Goal: Transaction & Acquisition: Purchase product/service

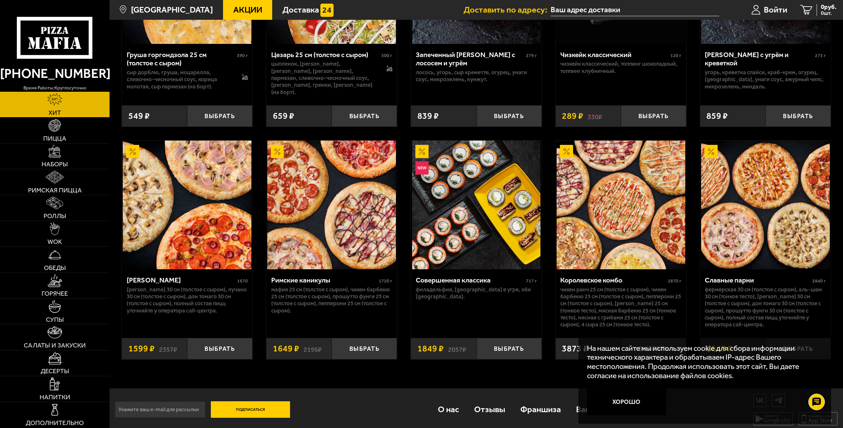
scroll to position [363, 0]
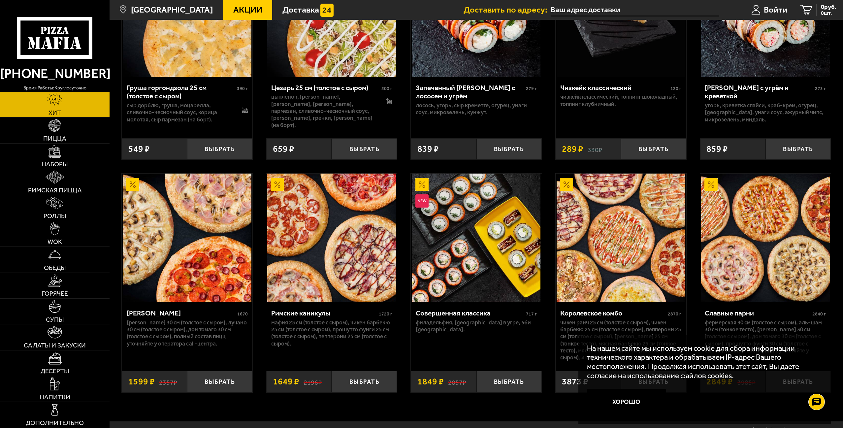
click at [61, 111] on link "Хит" at bounding box center [54, 104] width 109 height 25
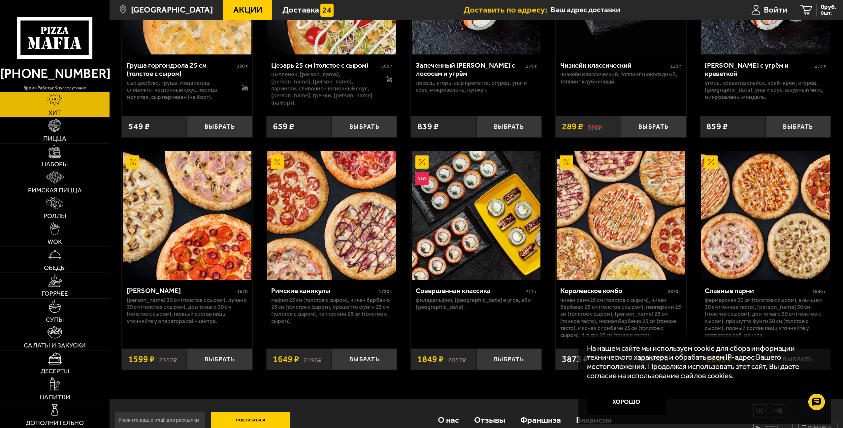
scroll to position [396, 0]
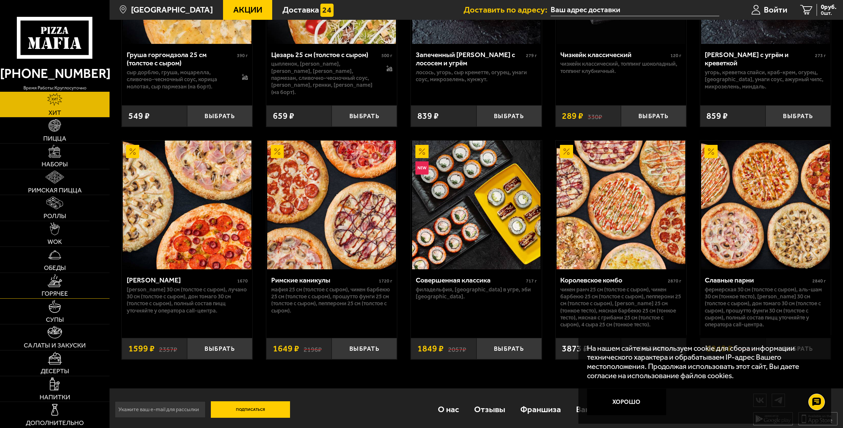
click at [58, 279] on img at bounding box center [54, 280] width 14 height 13
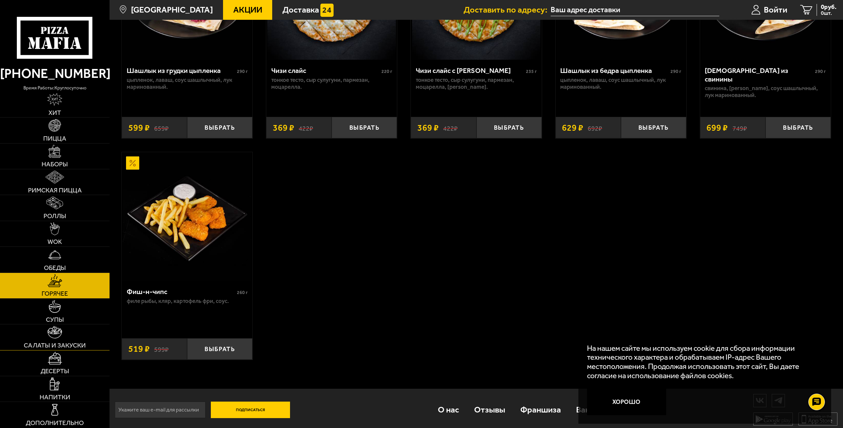
scroll to position [641, 0]
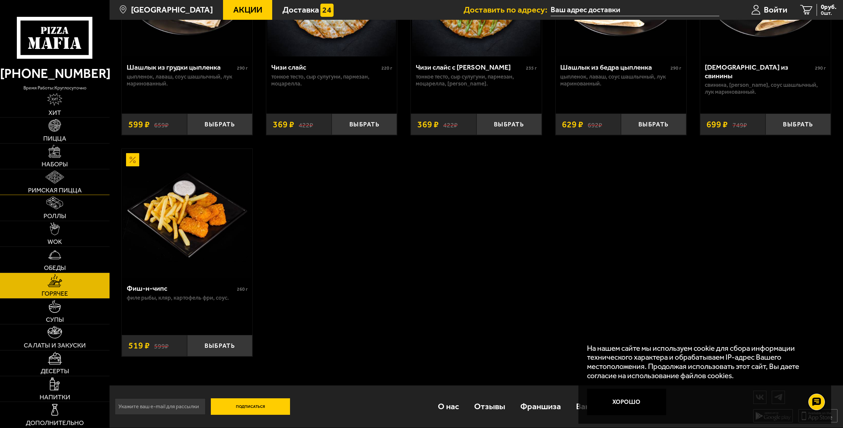
click at [54, 179] on img at bounding box center [55, 177] width 18 height 13
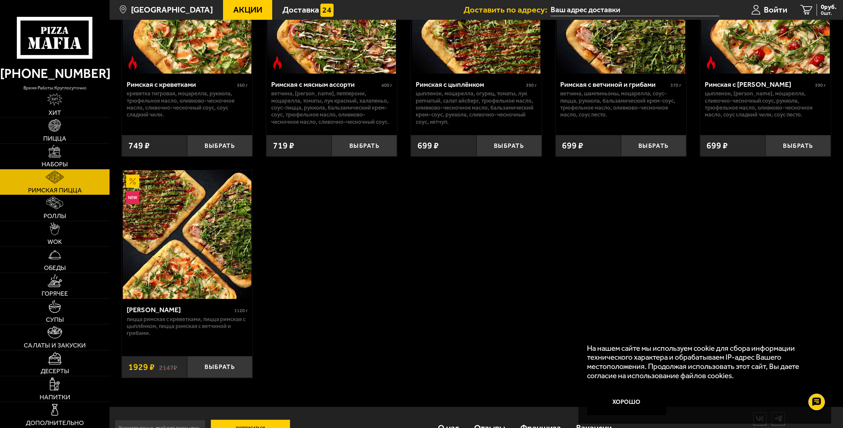
scroll to position [132, 0]
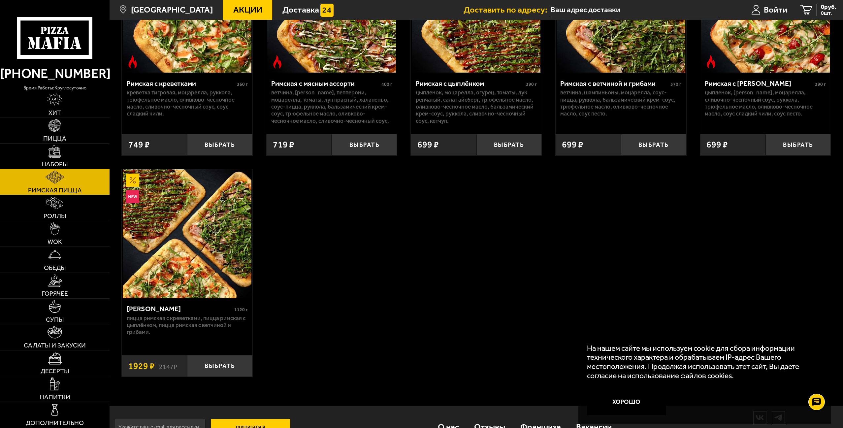
click at [43, 156] on link "Наборы" at bounding box center [54, 155] width 109 height 25
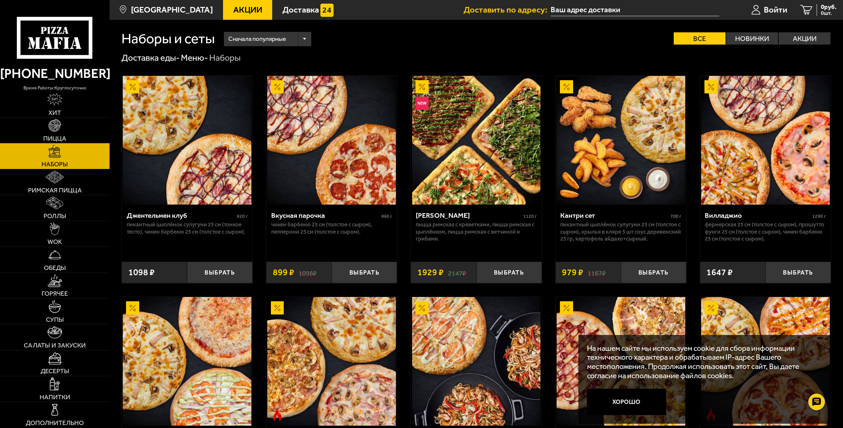
click at [63, 129] on link "Пицца" at bounding box center [54, 129] width 109 height 25
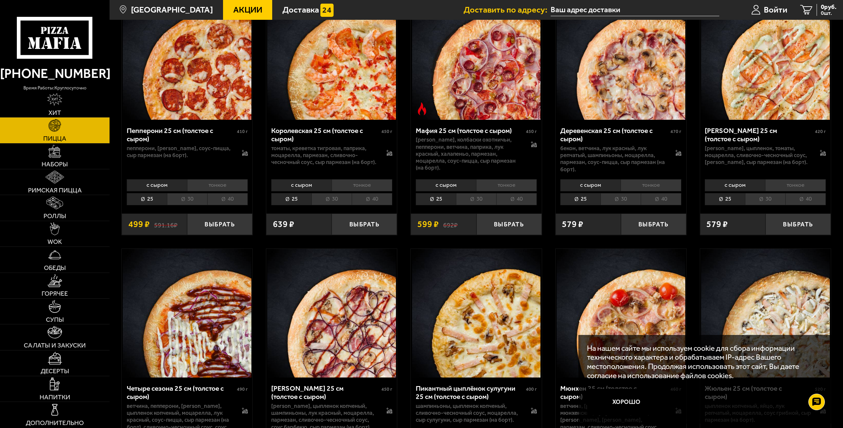
scroll to position [1121, 0]
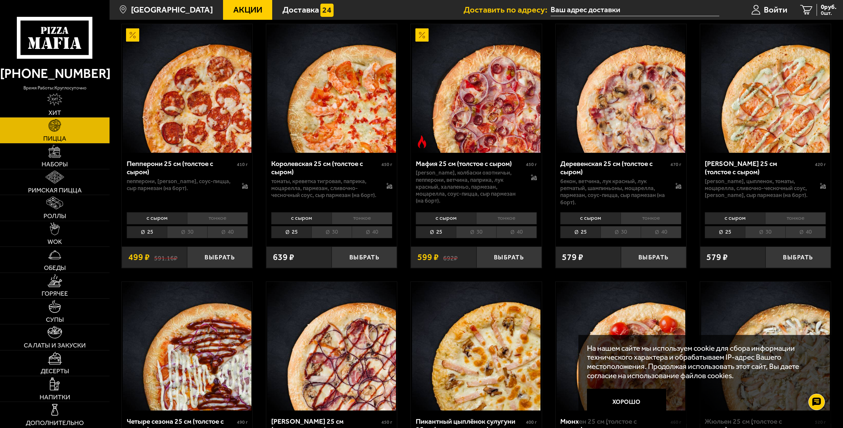
click at [340, 234] on li "30" at bounding box center [331, 232] width 40 height 12
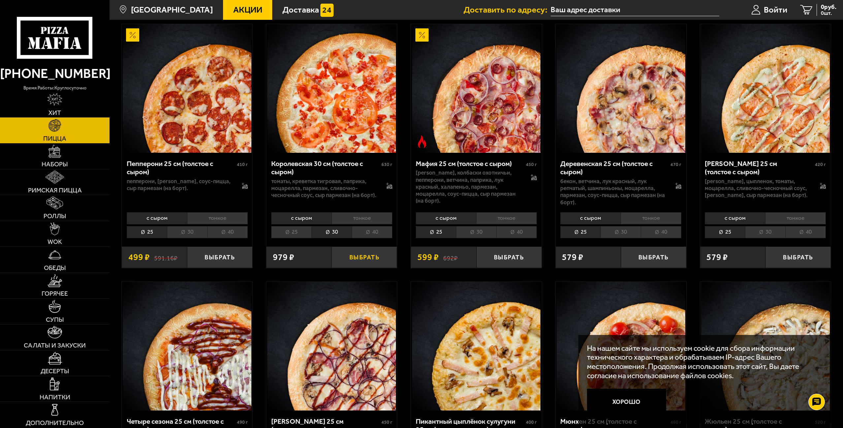
click at [359, 259] on button "Выбрать" at bounding box center [363, 256] width 65 height 21
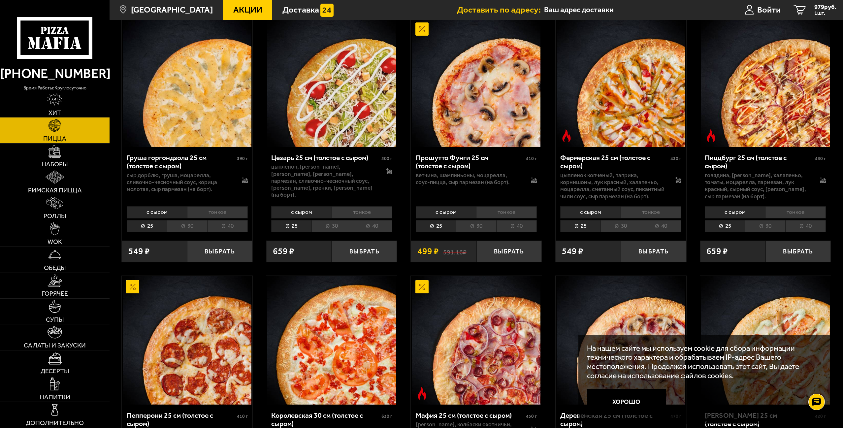
scroll to position [759, 0]
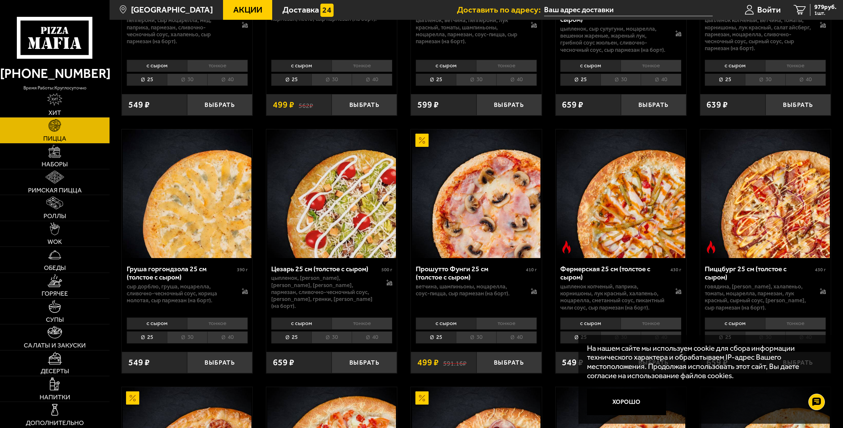
click at [477, 341] on li "30" at bounding box center [476, 337] width 40 height 12
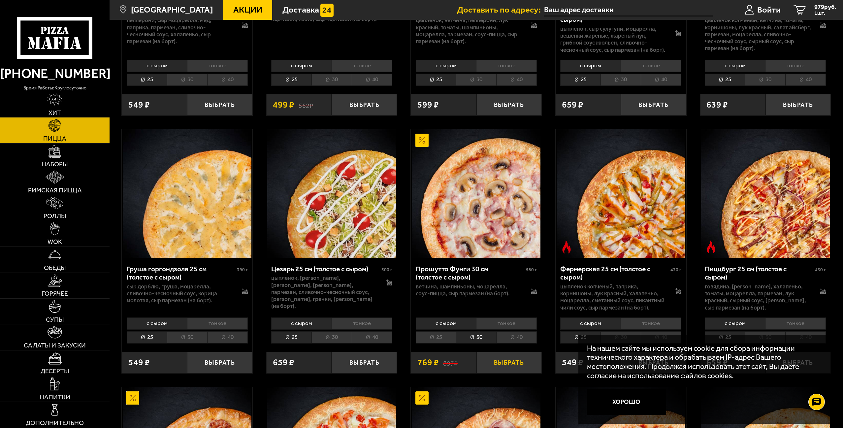
click at [515, 366] on button "Выбрать" at bounding box center [508, 362] width 65 height 21
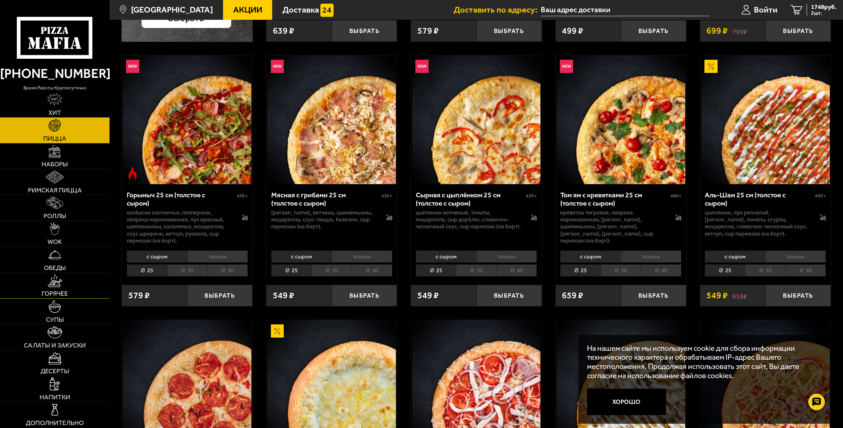
scroll to position [396, 0]
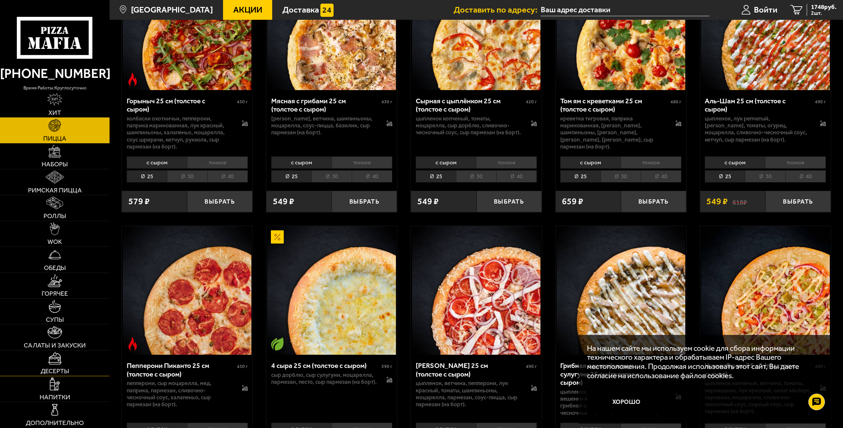
click at [54, 364] on img at bounding box center [55, 358] width 14 height 13
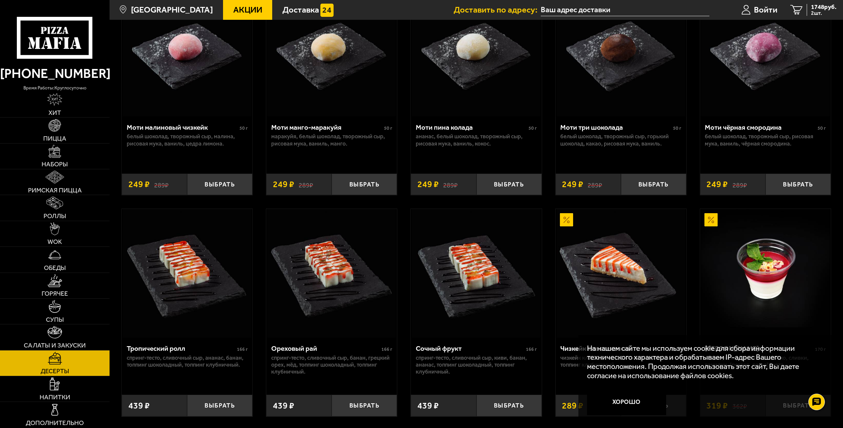
scroll to position [198, 0]
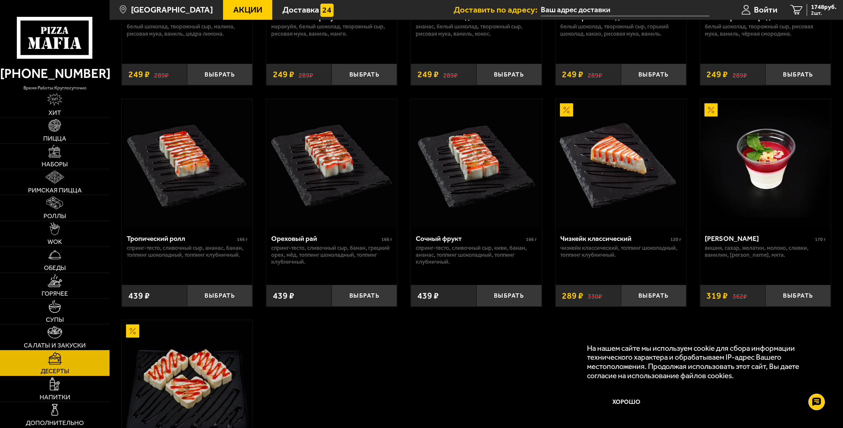
click at [61, 334] on img at bounding box center [54, 332] width 15 height 13
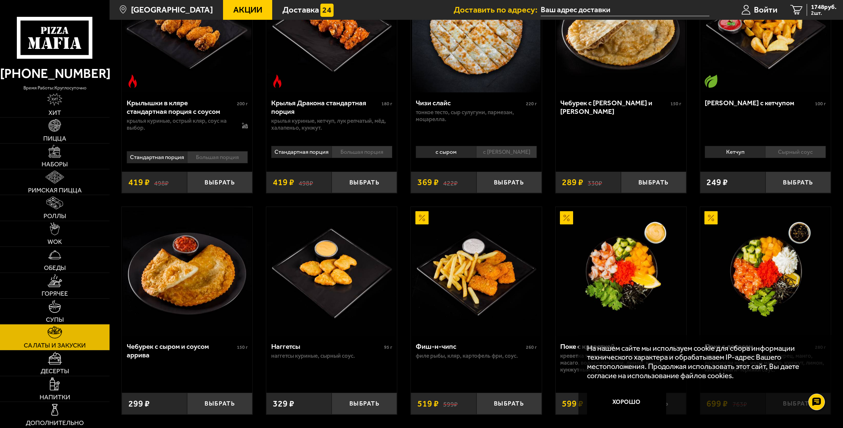
scroll to position [363, 0]
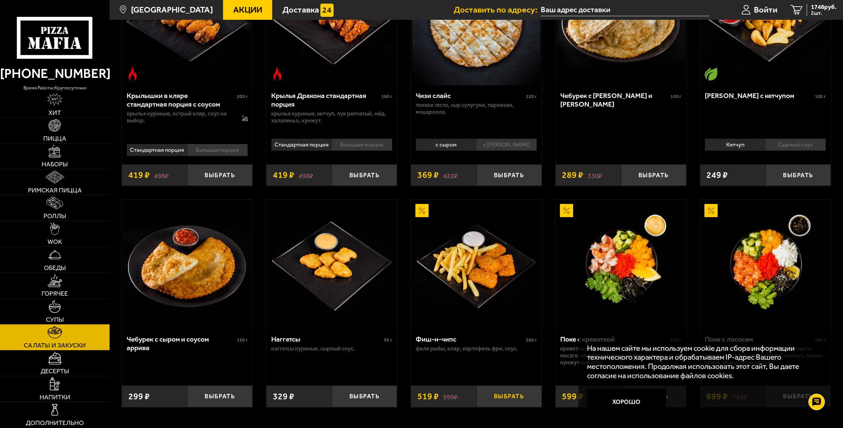
click at [499, 399] on button "Выбрать" at bounding box center [508, 395] width 65 height 21
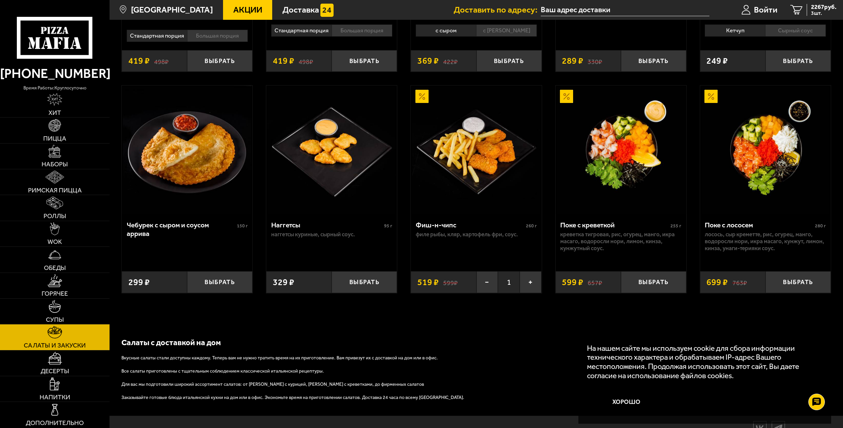
scroll to position [495, 0]
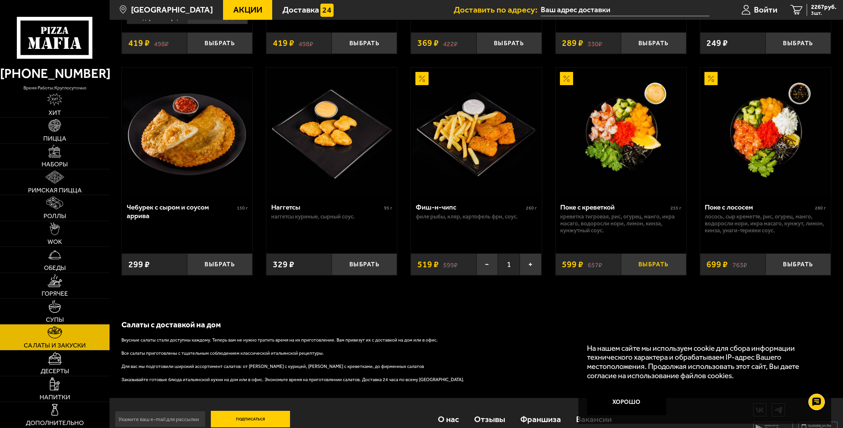
click at [651, 268] on button "Выбрать" at bounding box center [653, 263] width 65 height 21
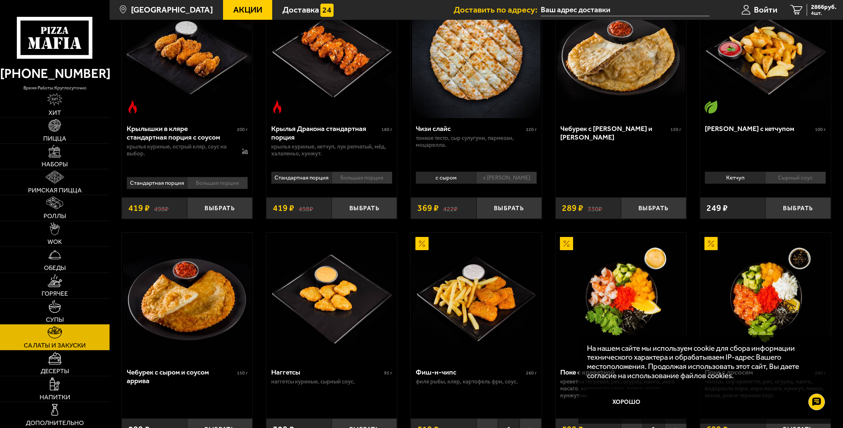
scroll to position [231, 0]
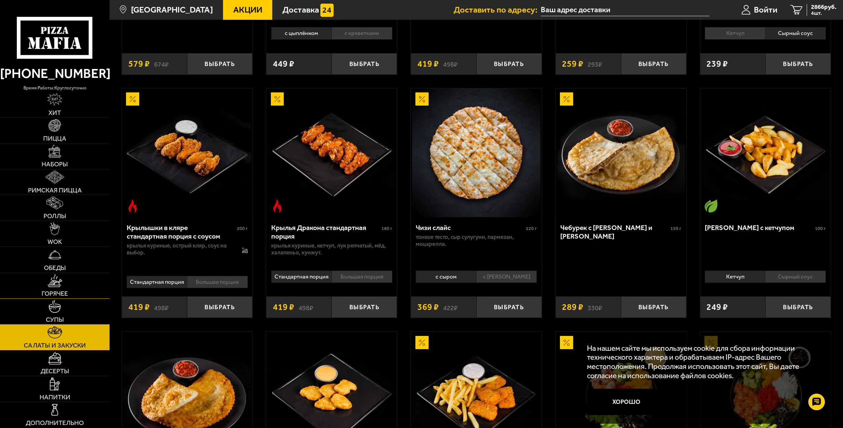
click at [63, 292] on span "Горячее" at bounding box center [55, 293] width 26 height 6
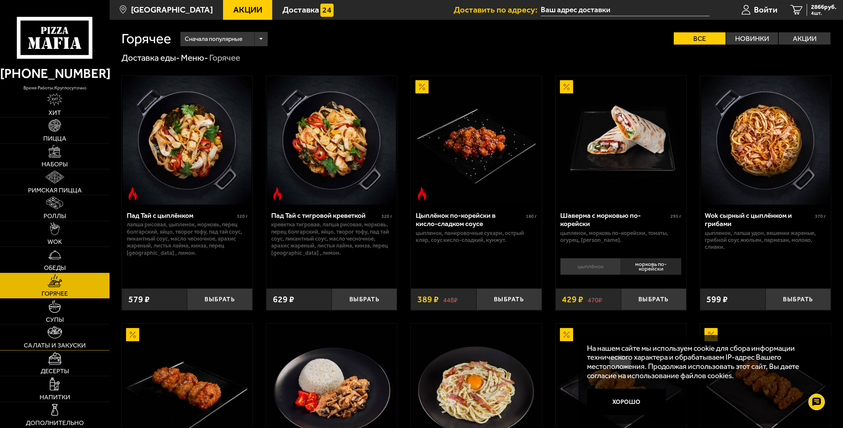
click at [63, 343] on span "Салаты и закуски" at bounding box center [55, 345] width 62 height 6
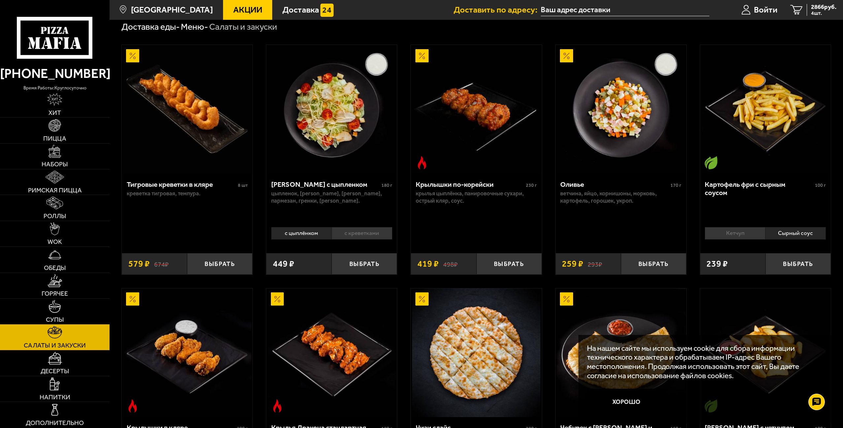
scroll to position [66, 0]
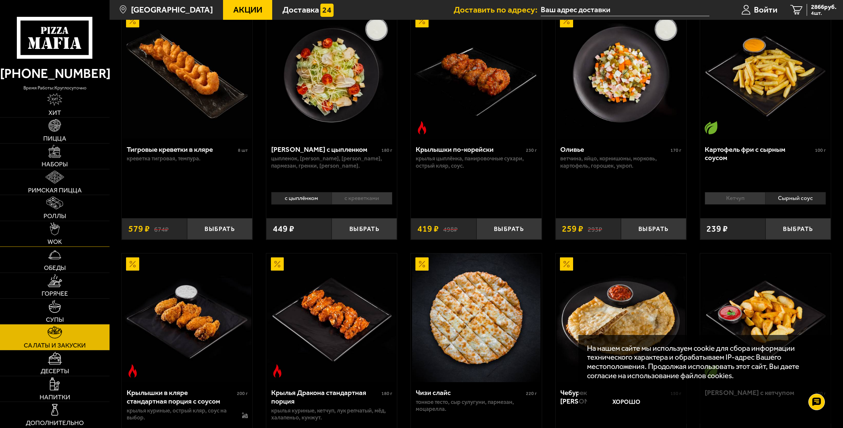
click at [61, 242] on span "WOK" at bounding box center [54, 241] width 15 height 6
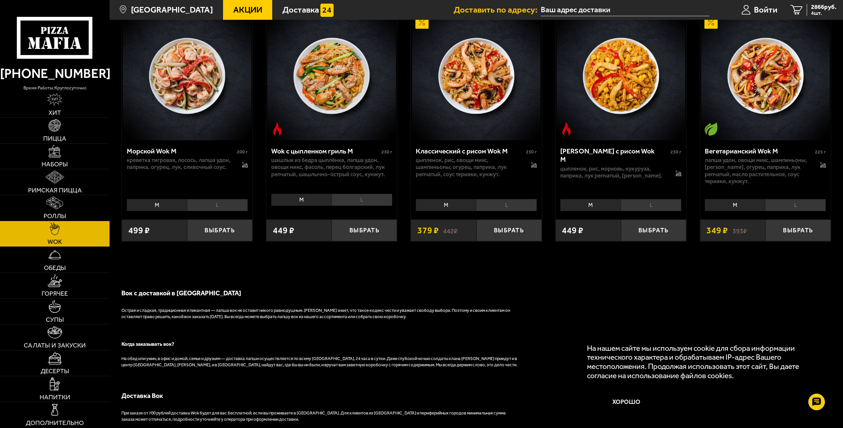
scroll to position [513, 0]
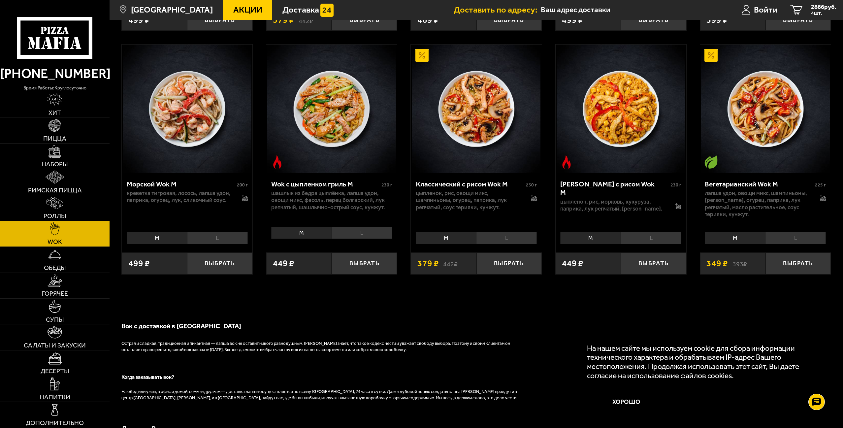
click at [463, 129] on img at bounding box center [476, 109] width 129 height 129
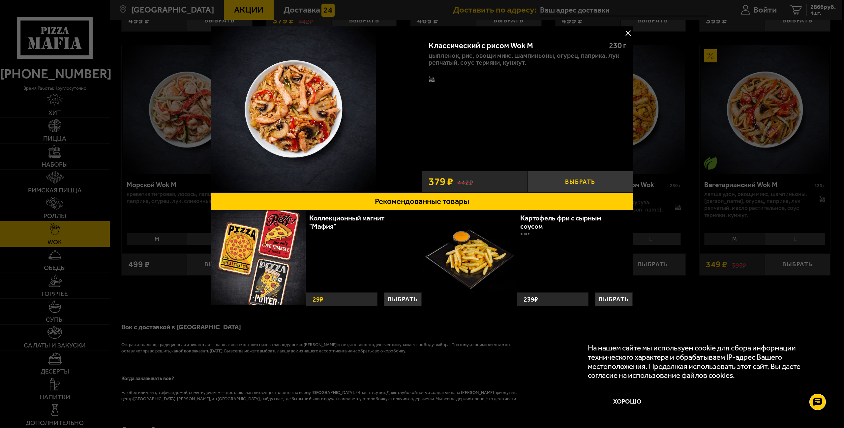
click at [580, 183] on button "Выбрать" at bounding box center [581, 181] width 106 height 21
click at [622, 34] on div "Классический с рисом Wok M 230 г цыпленок, рис, овощи микс, шампиньоны, огурец,…" at bounding box center [527, 99] width 211 height 133
click at [626, 34] on button at bounding box center [628, 33] width 10 height 10
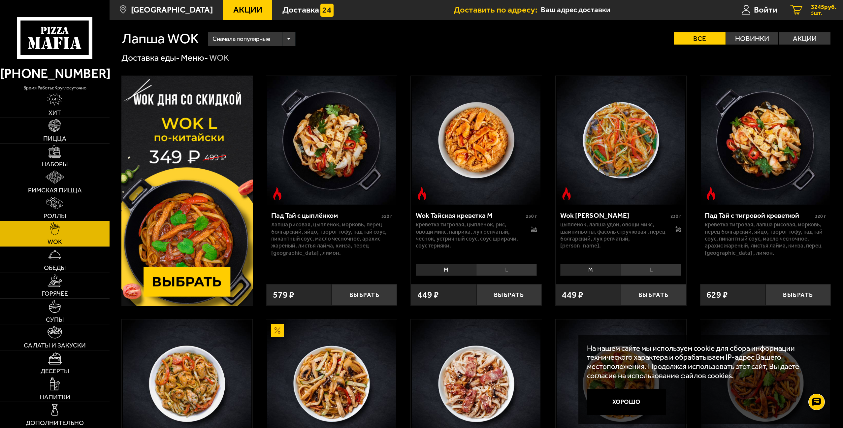
click at [816, 11] on span "5 шт." at bounding box center [823, 13] width 25 height 5
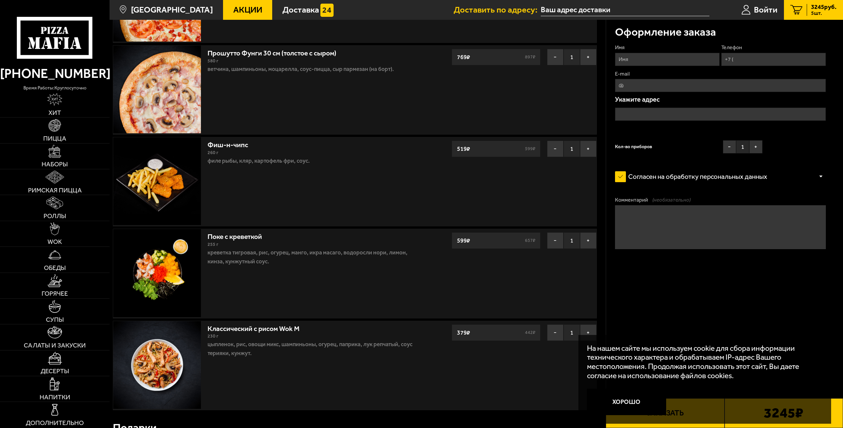
scroll to position [132, 0]
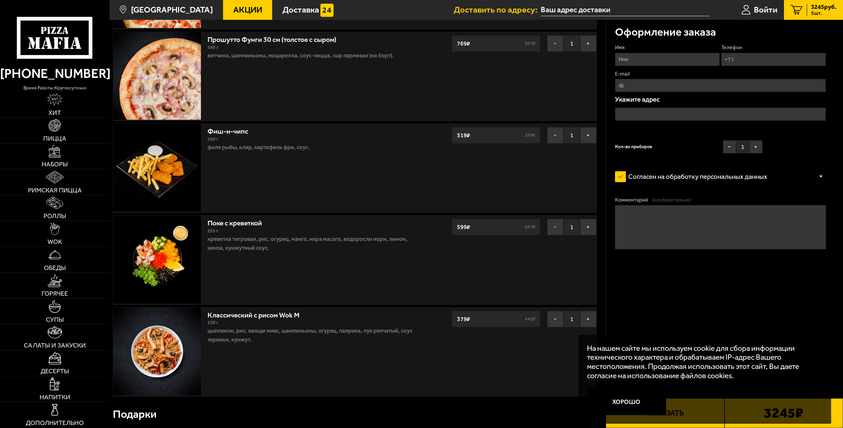
click at [553, 231] on button "−" at bounding box center [555, 227] width 16 height 16
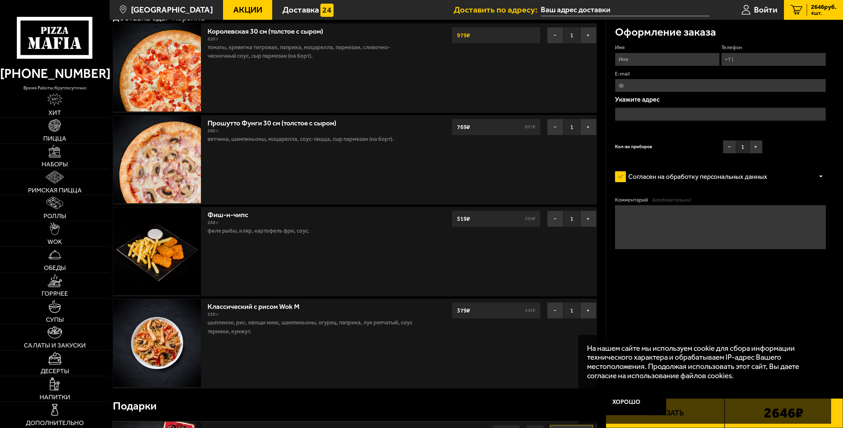
scroll to position [0, 0]
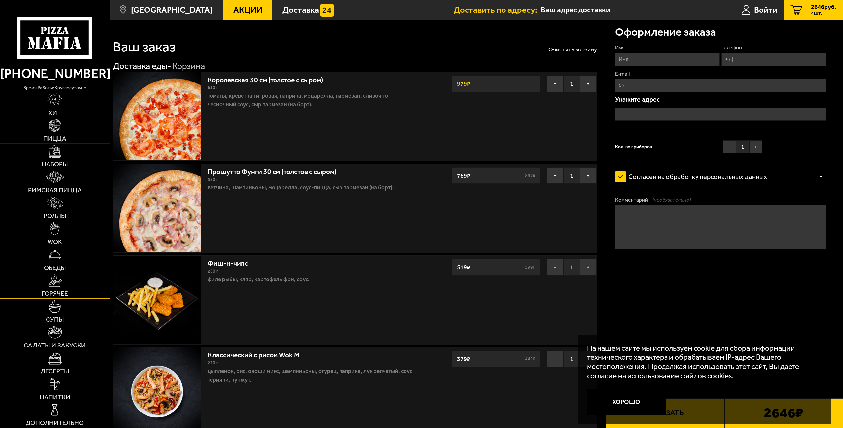
click at [55, 283] on img at bounding box center [54, 280] width 14 height 13
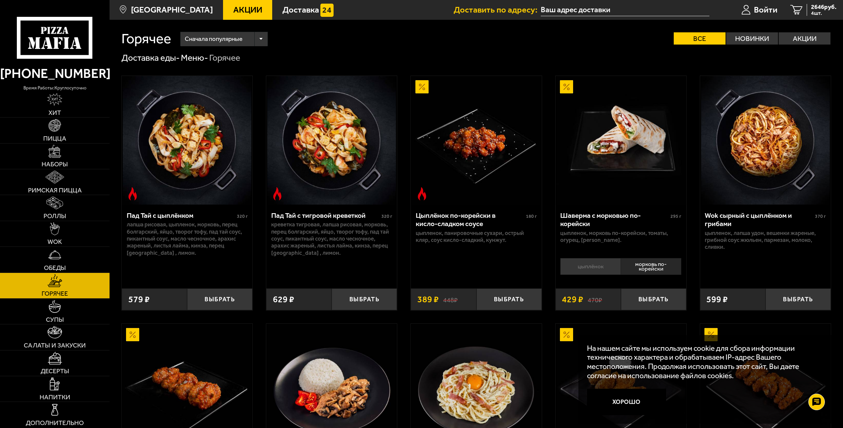
click at [342, 129] on img at bounding box center [331, 140] width 129 height 129
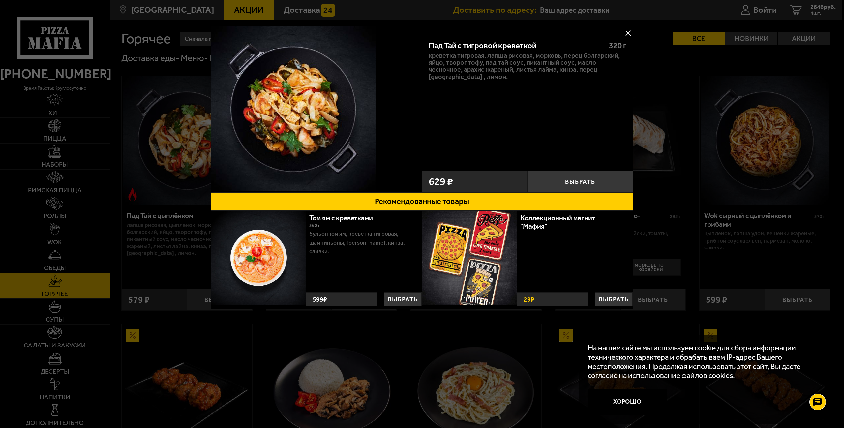
click at [627, 33] on button at bounding box center [628, 33] width 10 height 10
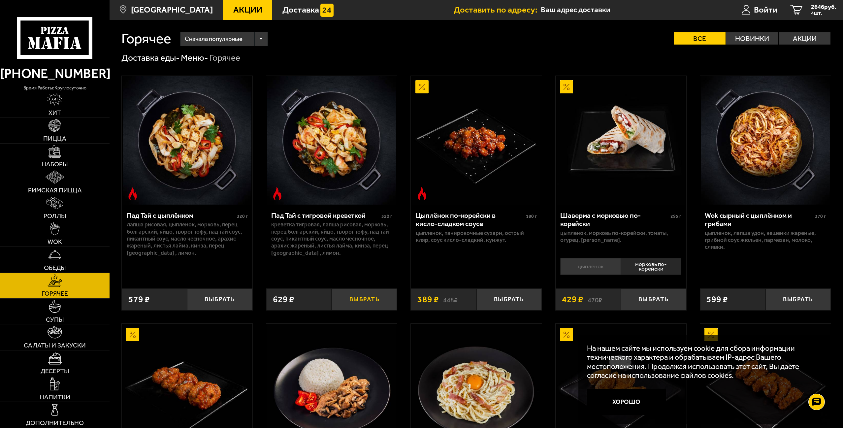
click at [359, 301] on button "Выбрать" at bounding box center [363, 298] width 65 height 21
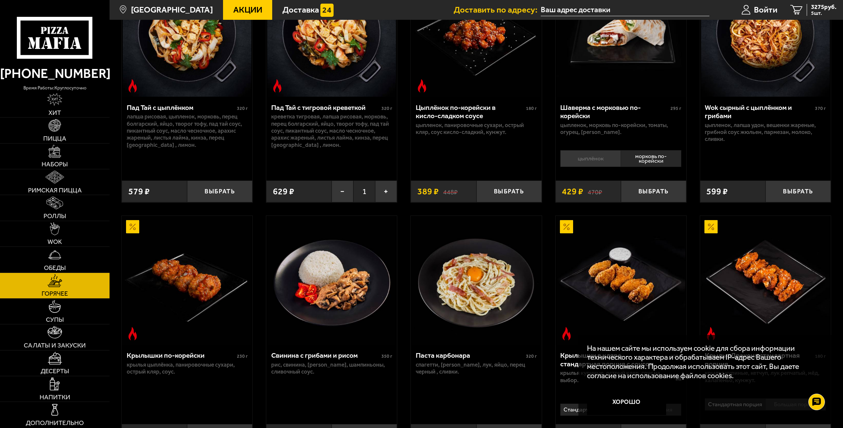
scroll to position [231, 0]
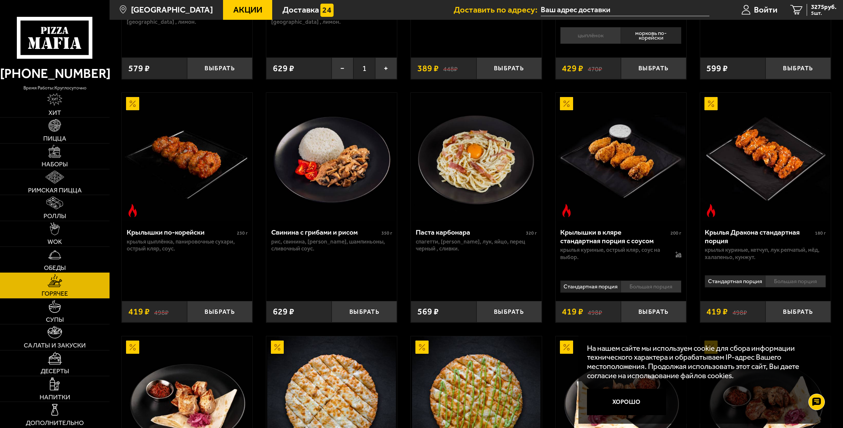
click at [54, 262] on link "Обеды" at bounding box center [54, 259] width 109 height 25
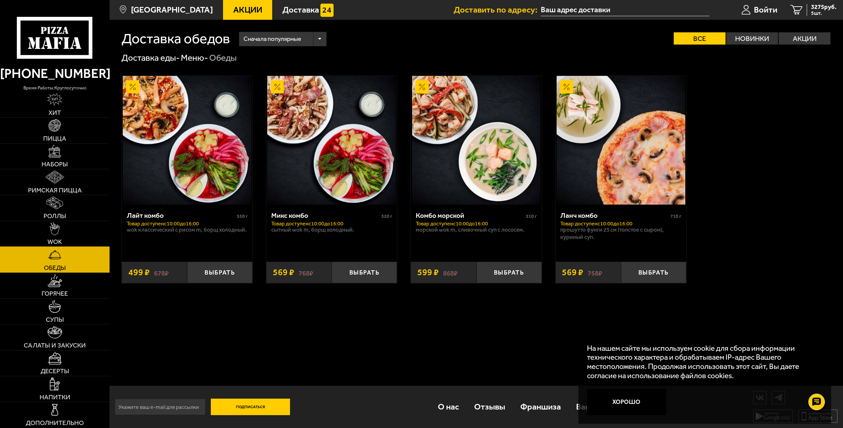
click at [51, 236] on link "WOK" at bounding box center [54, 233] width 109 height 25
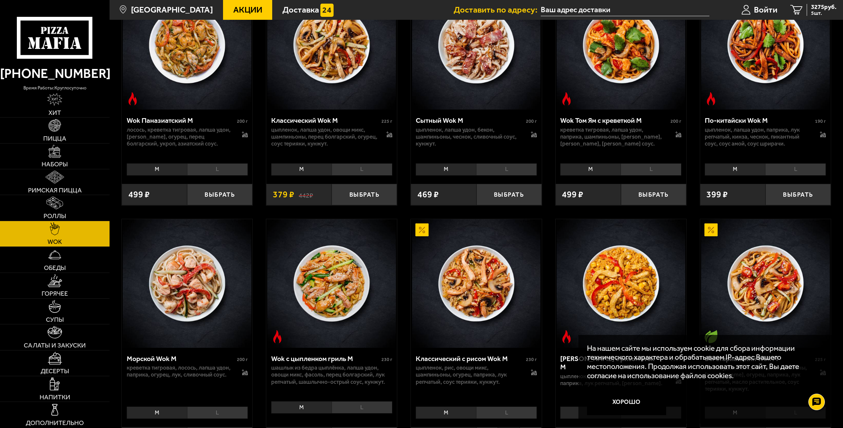
scroll to position [396, 0]
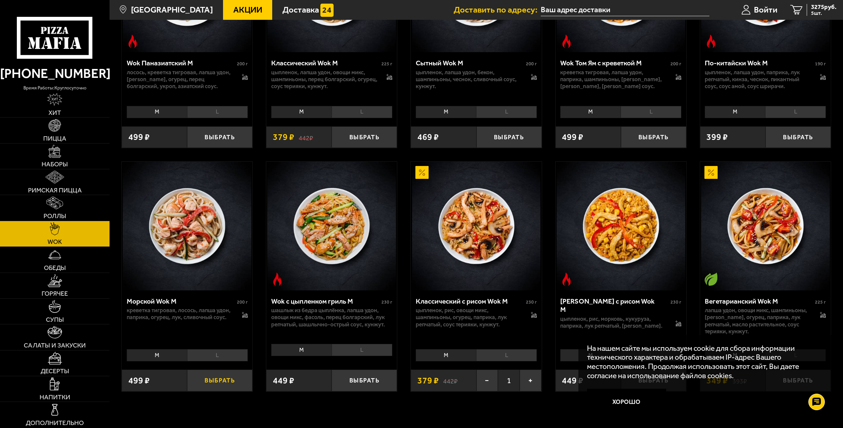
click at [223, 385] on button "Выбрать" at bounding box center [219, 379] width 65 height 21
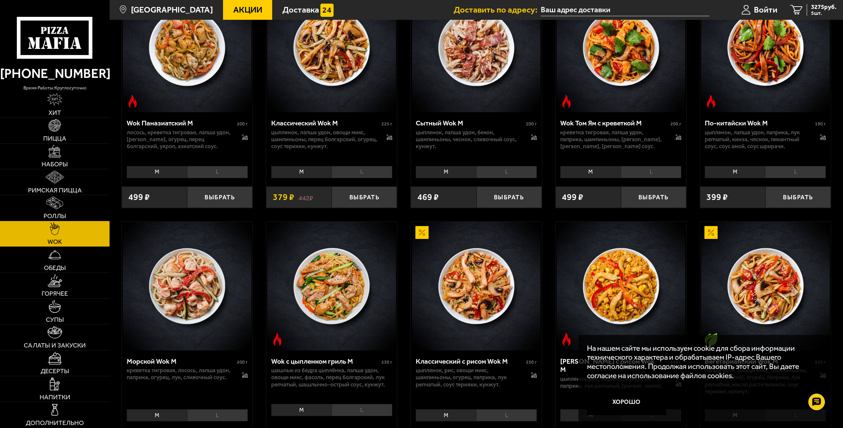
scroll to position [198, 0]
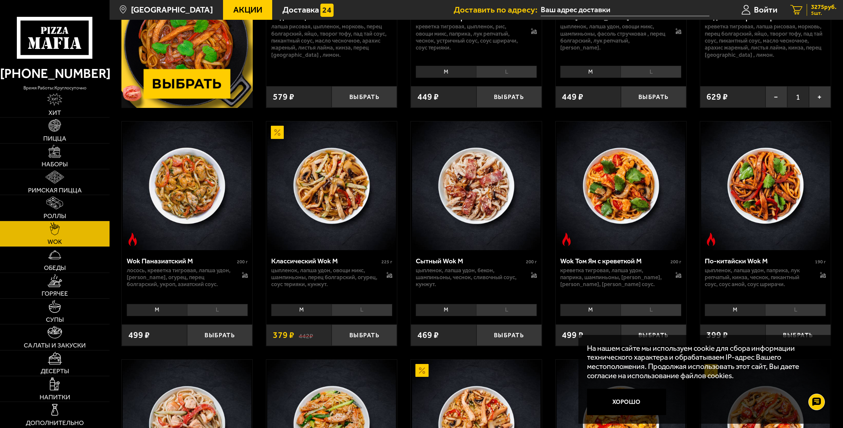
click at [827, 6] on span "3275 руб." at bounding box center [823, 7] width 25 height 6
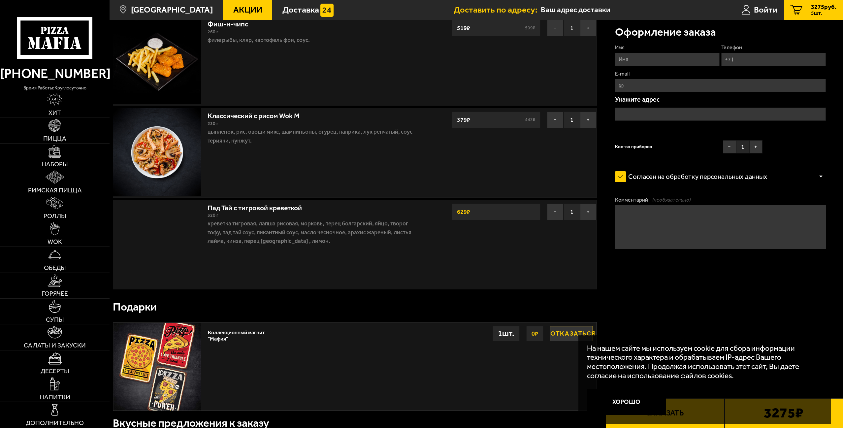
scroll to position [363, 0]
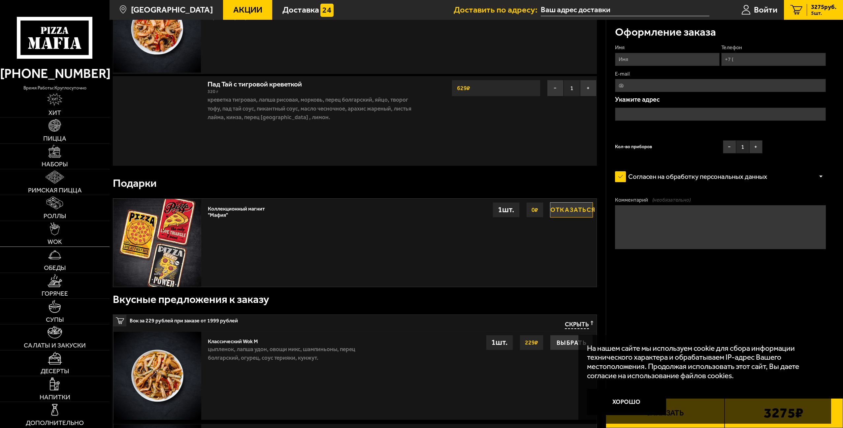
click at [54, 233] on img at bounding box center [55, 228] width 10 height 13
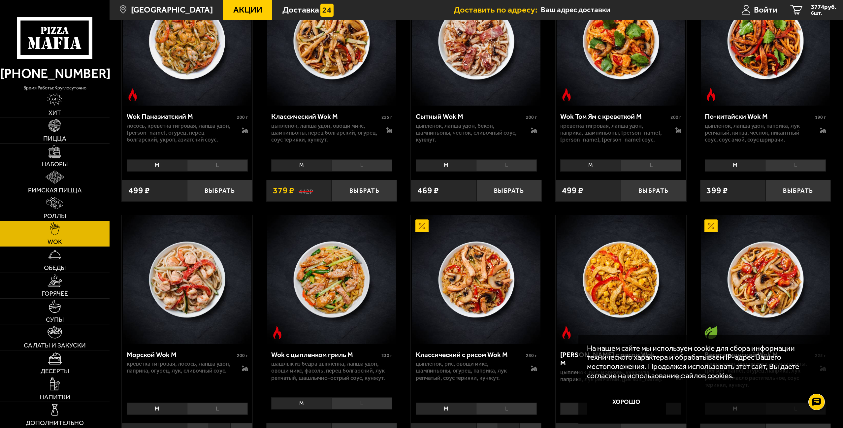
scroll to position [396, 0]
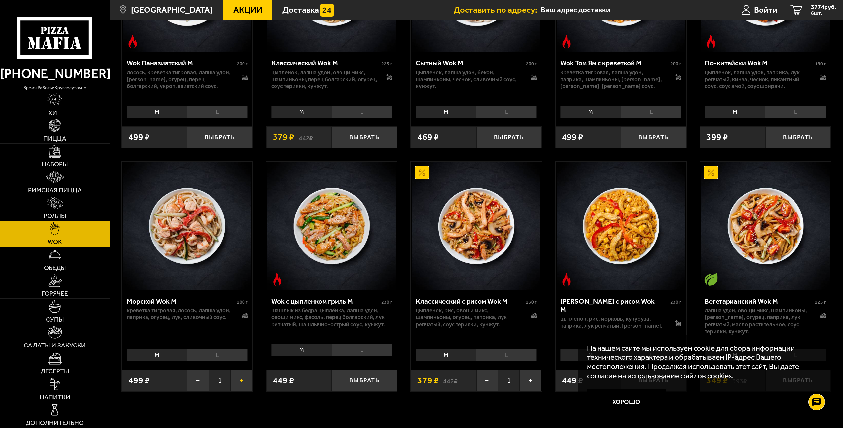
click at [244, 385] on button "+" at bounding box center [242, 379] width 22 height 21
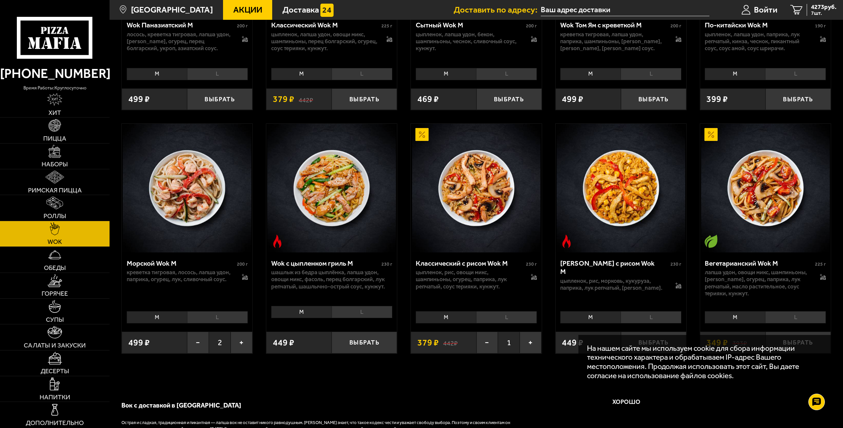
scroll to position [462, 0]
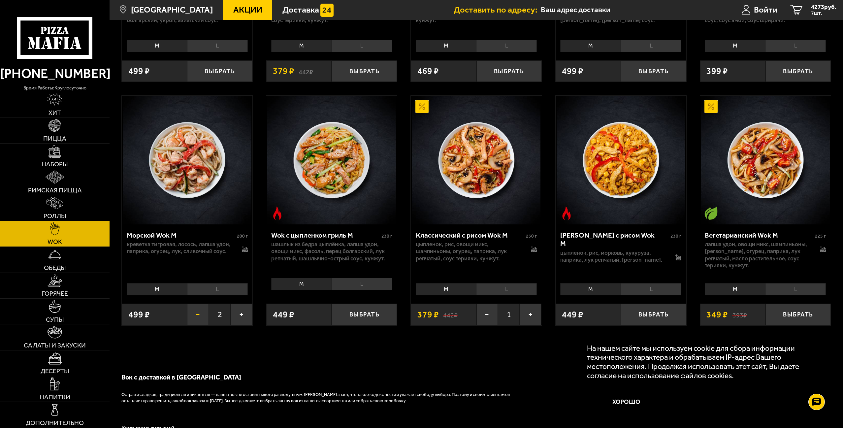
click at [200, 321] on button "−" at bounding box center [198, 313] width 22 height 21
click at [154, 317] on div "499 ₽" at bounding box center [154, 313] width 65 height 21
click at [213, 286] on li "L" at bounding box center [217, 289] width 61 height 12
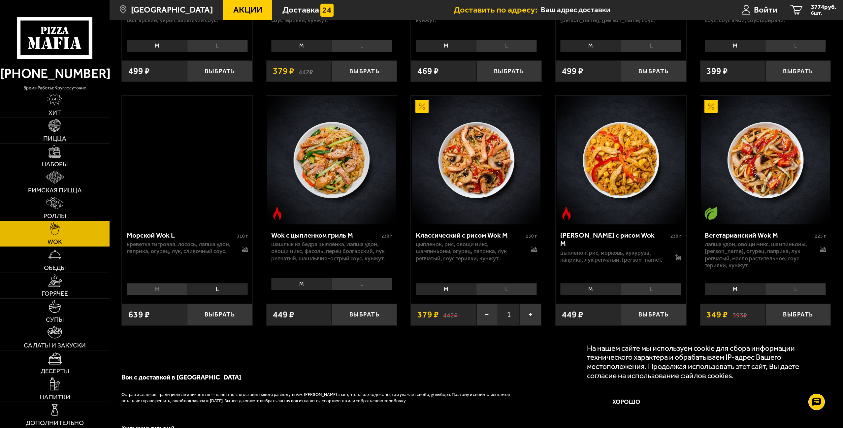
click at [167, 292] on li "M" at bounding box center [157, 289] width 60 height 12
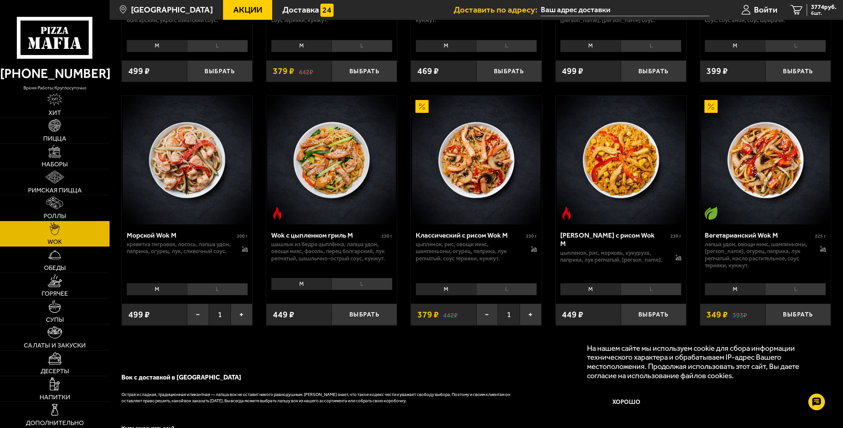
click at [228, 283] on div "[PERSON_NAME]" at bounding box center [187, 288] width 131 height 17
click at [231, 289] on li "L" at bounding box center [217, 289] width 61 height 12
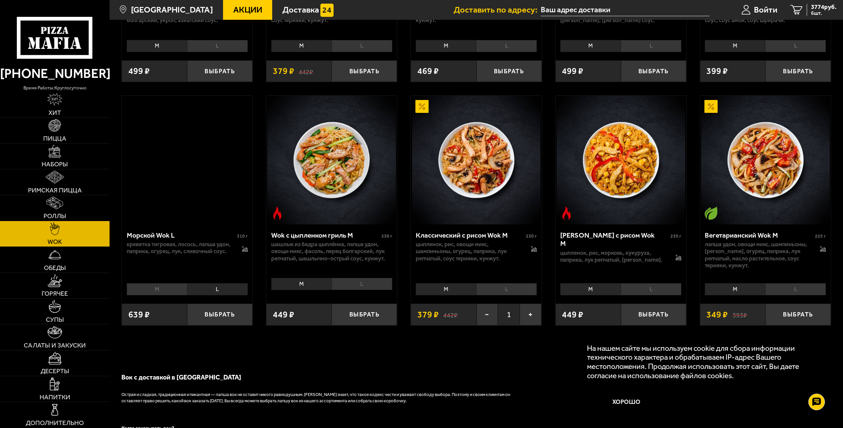
click at [180, 293] on li "M" at bounding box center [157, 289] width 60 height 12
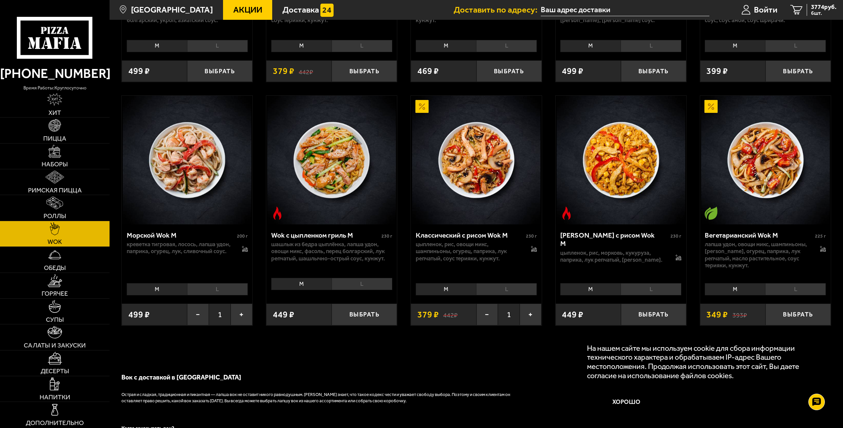
click at [227, 294] on li "L" at bounding box center [217, 289] width 61 height 12
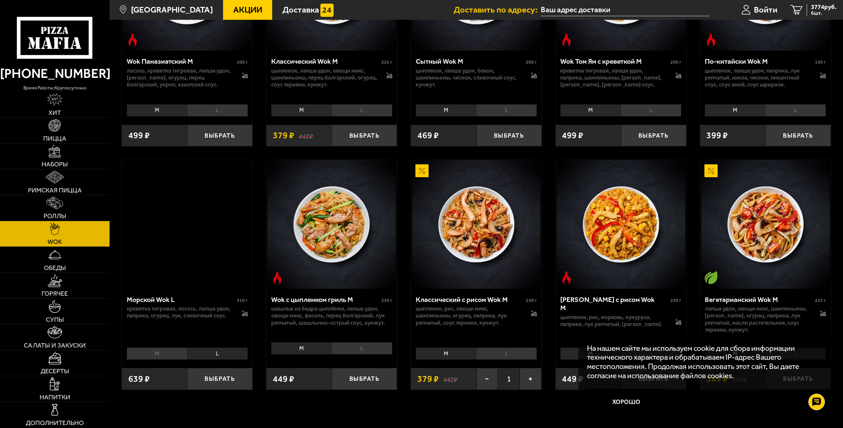
scroll to position [396, 0]
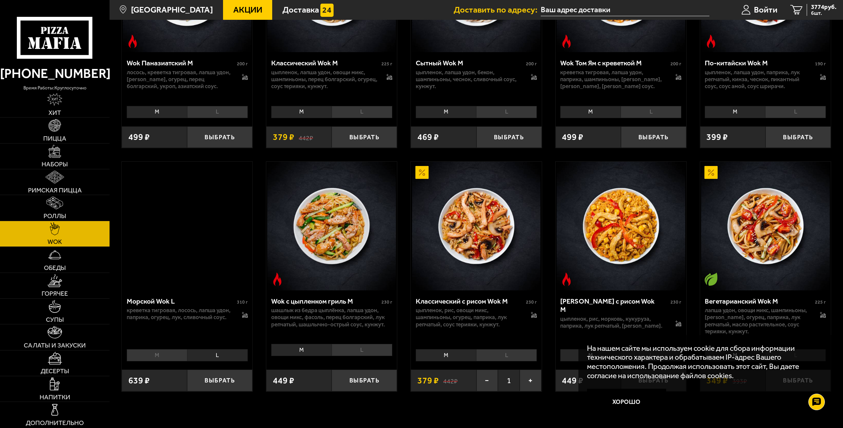
click at [231, 384] on button "Выбрать" at bounding box center [219, 379] width 65 height 21
click at [820, 7] on span "3774 руб." at bounding box center [823, 7] width 25 height 6
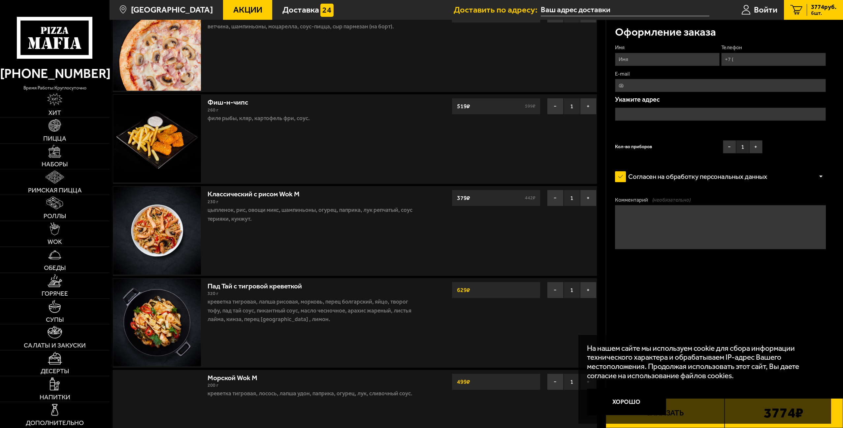
scroll to position [165, 0]
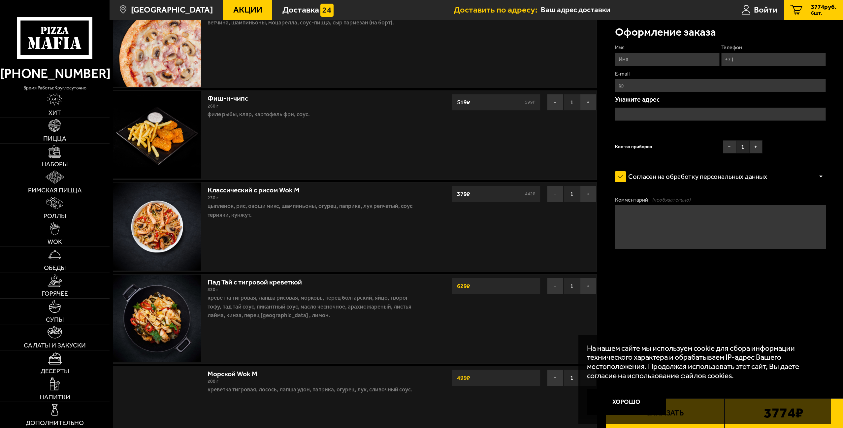
click at [311, 361] on div "Пад Тай с тигровой креветкой 320 г креветка тигровая, лапша рисовая, морковь, п…" at bounding box center [312, 318] width 216 height 89
click at [617, 411] on button "Хорошо" at bounding box center [626, 402] width 79 height 26
click at [618, 405] on button "Заказать" at bounding box center [665, 413] width 118 height 30
click at [619, 404] on button "Заказать" at bounding box center [665, 413] width 118 height 30
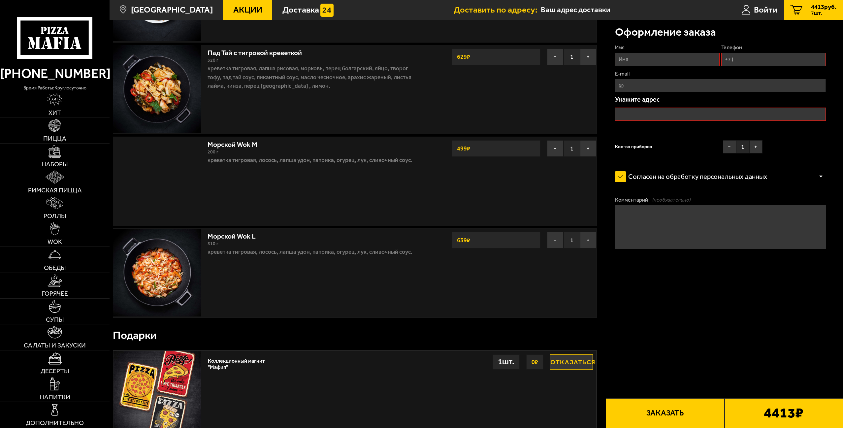
scroll to position [396, 0]
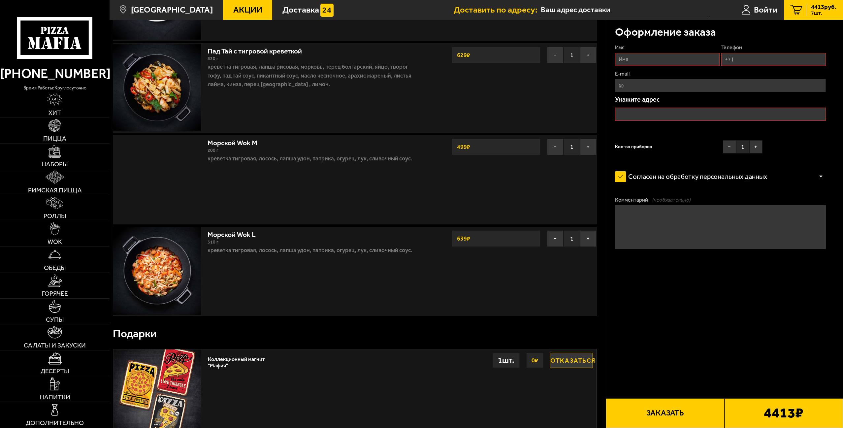
click at [558, 238] on button "−" at bounding box center [555, 238] width 16 height 16
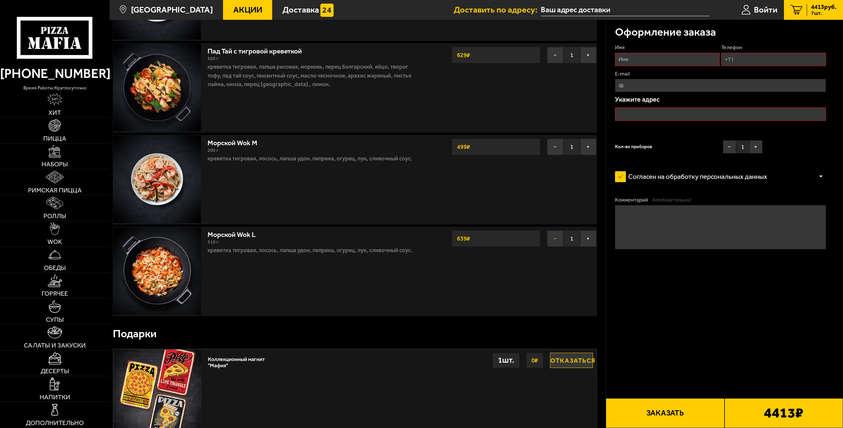
click at [553, 240] on button "−" at bounding box center [555, 238] width 16 height 16
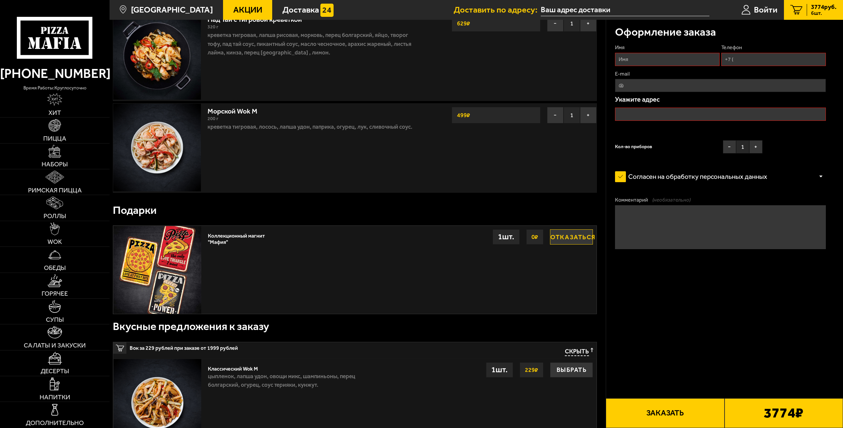
scroll to position [429, 0]
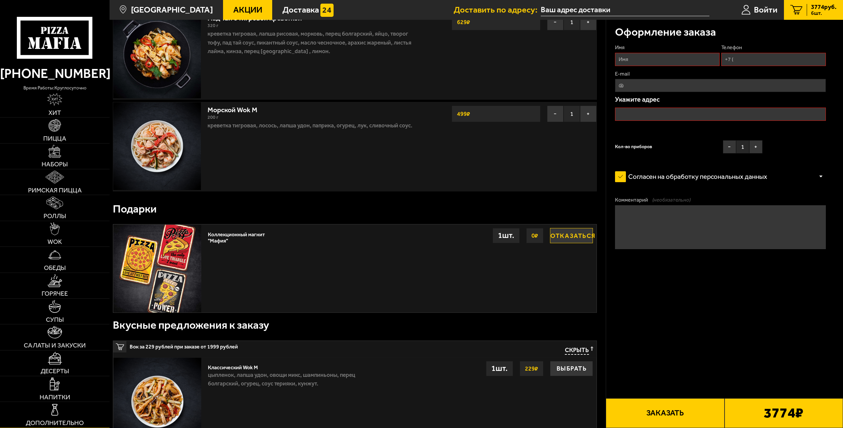
click at [52, 413] on img at bounding box center [54, 409] width 13 height 13
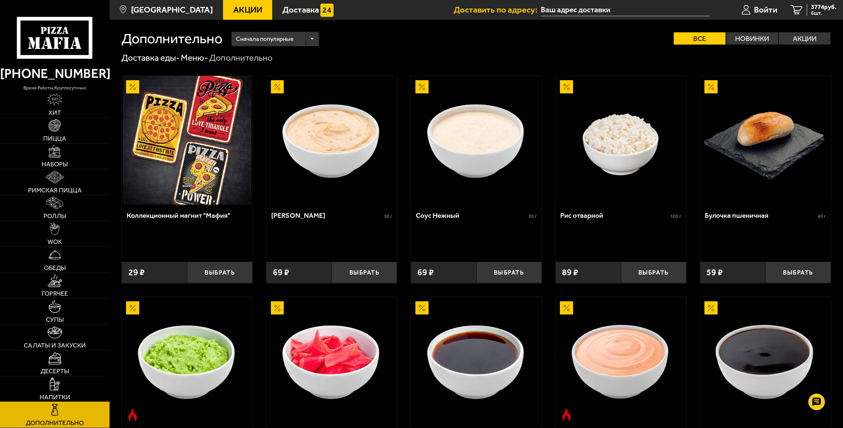
click at [55, 379] on img at bounding box center [55, 383] width 10 height 13
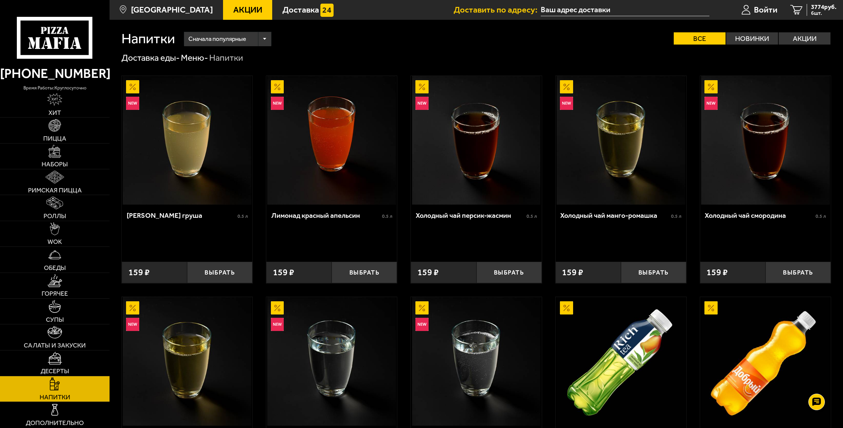
click at [589, 10] on input "text" at bounding box center [625, 10] width 169 height 12
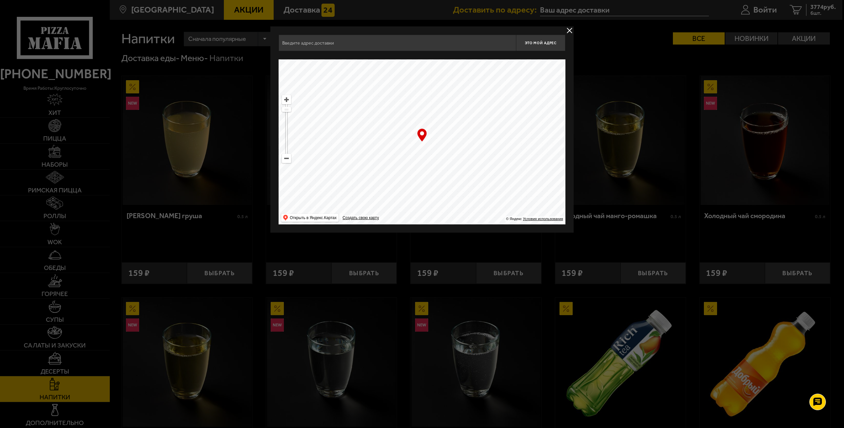
click at [294, 42] on input "text" at bounding box center [397, 43] width 237 height 16
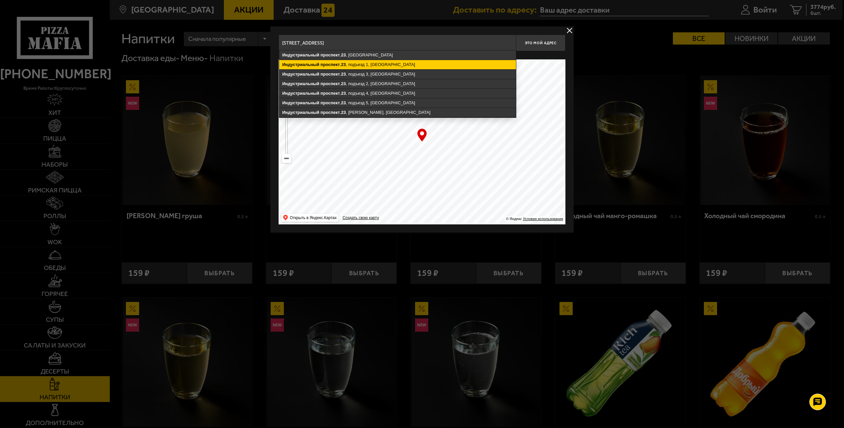
click at [355, 64] on ymaps "Индустриальный [STREET_ADDRESS]" at bounding box center [397, 64] width 237 height 9
type input "[STREET_ADDRESS]"
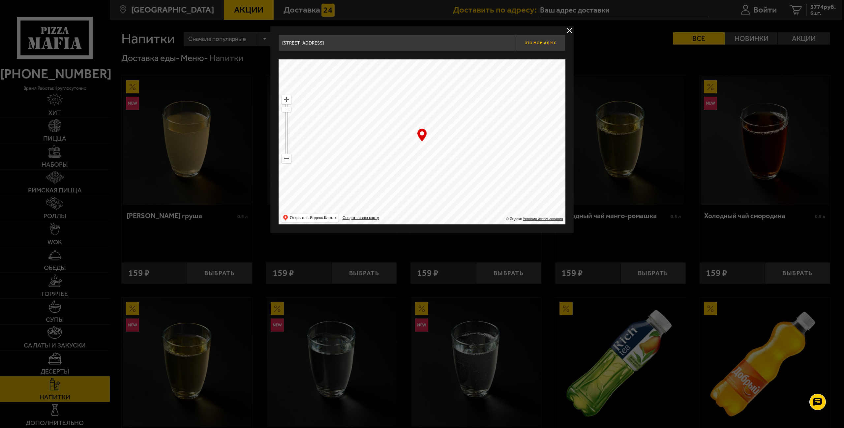
click at [533, 49] on button "Это мой адрес" at bounding box center [540, 43] width 49 height 16
type input "[STREET_ADDRESS]"
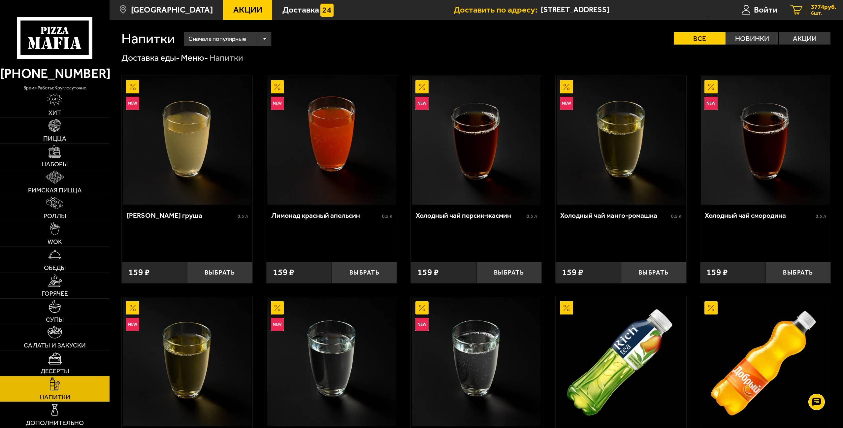
click at [824, 8] on span "3774 руб." at bounding box center [823, 7] width 25 height 6
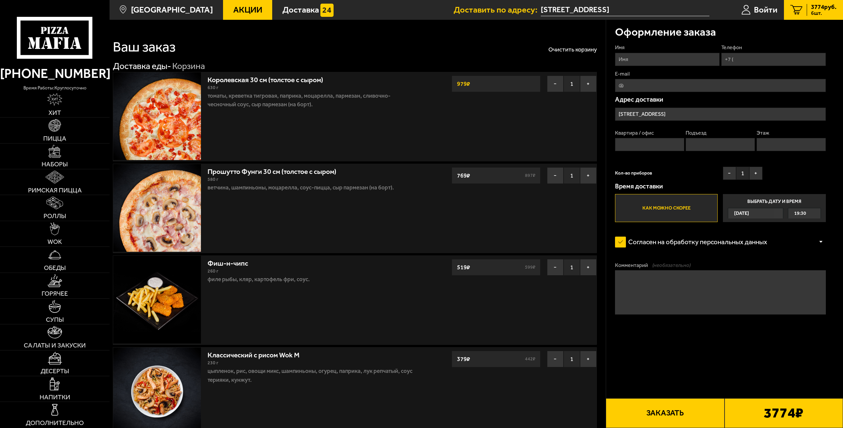
click at [641, 144] on input "Квартира / офис" at bounding box center [649, 144] width 69 height 13
type input "71"
click at [772, 144] on input "Этаж" at bounding box center [790, 144] width 69 height 13
type input "12"
click at [731, 149] on input "Подъезд" at bounding box center [719, 144] width 69 height 13
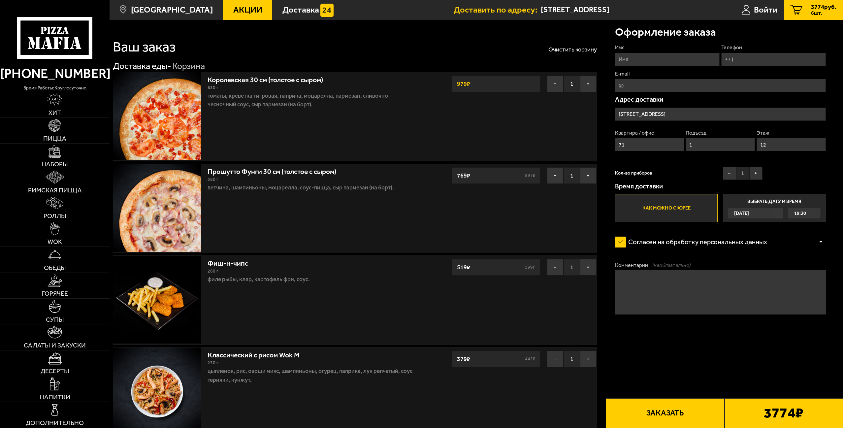
type input "1"
click at [666, 59] on input "Имя" at bounding box center [667, 59] width 105 height 13
type input "[PERSON_NAME]"
click at [754, 60] on input "Телефон" at bounding box center [773, 59] width 105 height 13
type input "[PHONE_NUMBER]"
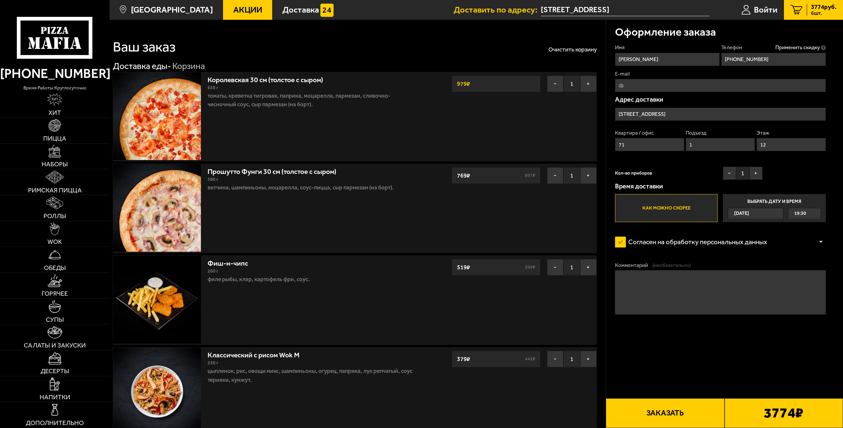
click at [675, 89] on input "E-mail" at bounding box center [720, 85] width 211 height 13
type input "[EMAIL_ADDRESS][DOMAIN_NAME]"
click at [671, 414] on button "Заказать" at bounding box center [665, 413] width 118 height 30
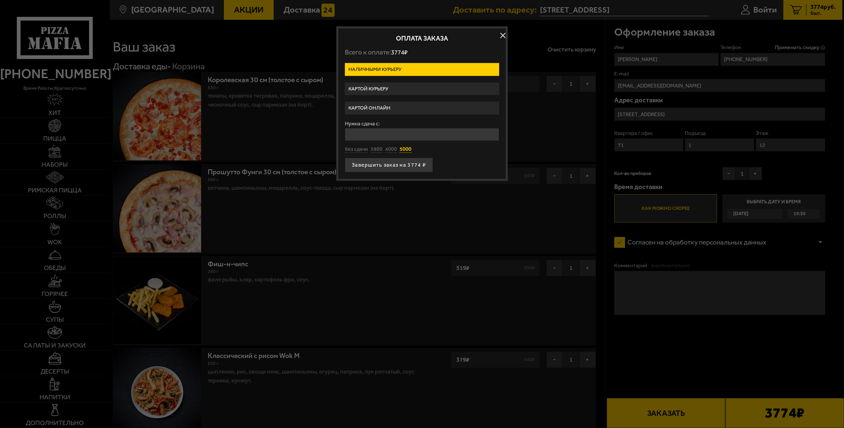
click at [404, 148] on button "5000" at bounding box center [406, 149] width 12 height 7
type input "5000"
click at [386, 166] on button "Завершить заказ на 3774 ₽" at bounding box center [389, 165] width 88 height 15
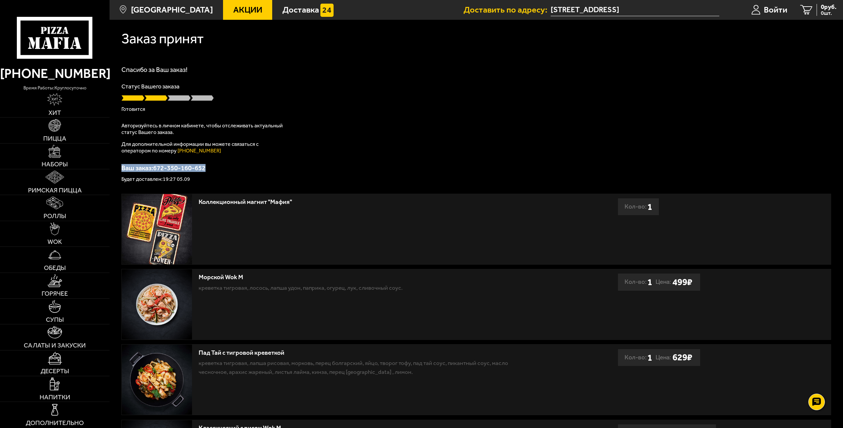
drag, startPoint x: 122, startPoint y: 166, endPoint x: 206, endPoint y: 170, distance: 84.5
click at [206, 170] on p "Ваш заказ: 672-350-160-652" at bounding box center [475, 168] width 709 height 7
copy p "Ваш заказ: 672-350-160-652"
